Goal: Information Seeking & Learning: Learn about a topic

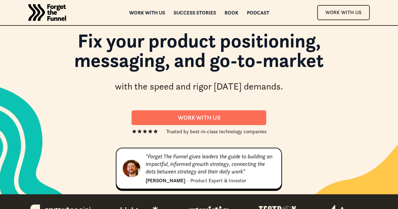
click at [159, 61] on h1 "Fix your product positioning, messaging, and go-to-market" at bounding box center [199, 54] width 318 height 46
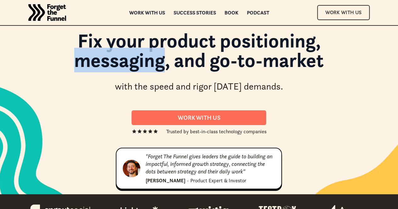
click at [159, 61] on h1 "Fix your product positioning, messaging, and go-to-market" at bounding box center [199, 54] width 318 height 46
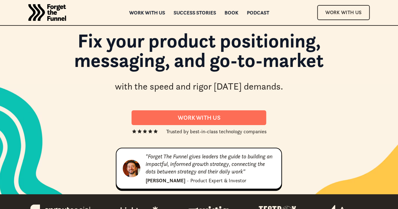
click at [191, 64] on h1 "Fix your product positioning, messaging, and go-to-market" at bounding box center [199, 54] width 318 height 46
click at [187, 64] on h1 "Fix your product positioning, messaging, and go-to-market" at bounding box center [199, 54] width 318 height 46
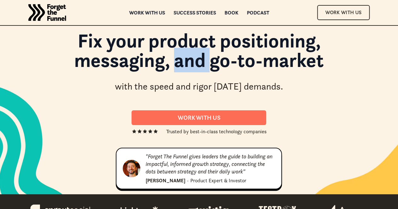
click at [187, 64] on h1 "Fix your product positioning, messaging, and go-to-market" at bounding box center [199, 54] width 318 height 46
